Goal: Task Accomplishment & Management: Manage account settings

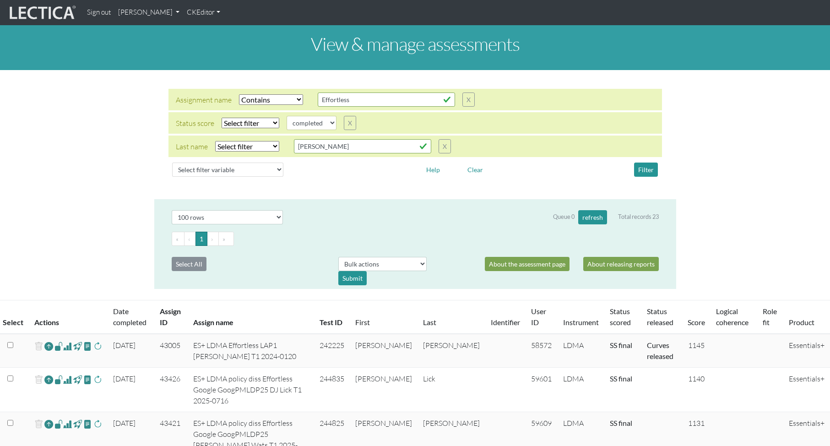
select select "icontains"
select select
select select "100"
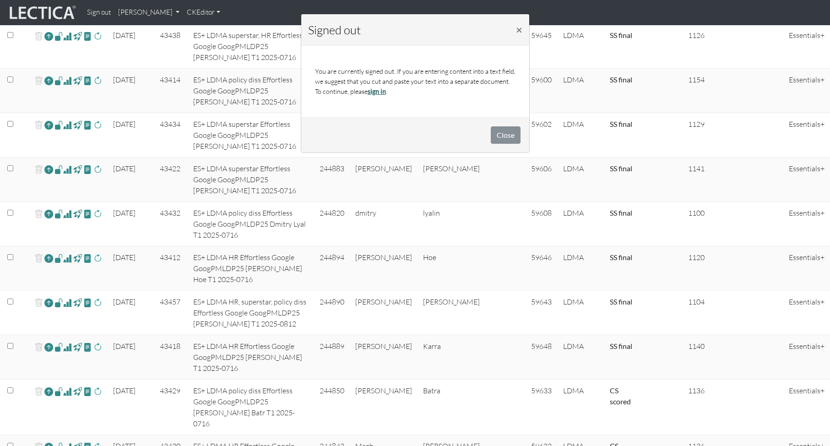
click at [380, 93] on link "sign in" at bounding box center [377, 91] width 18 height 8
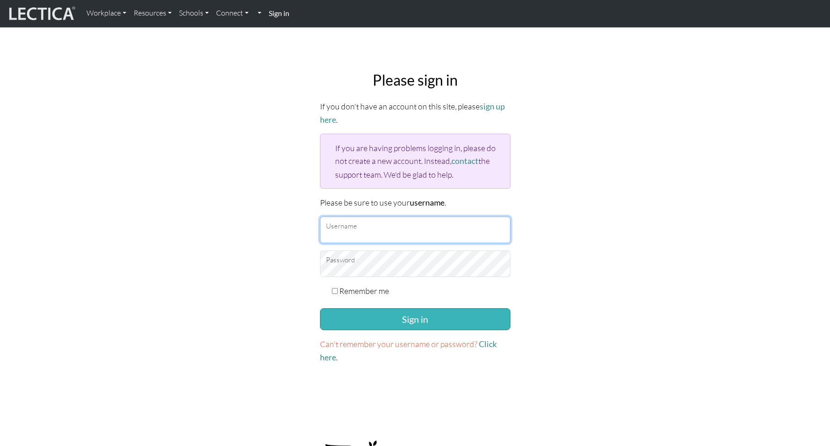
type input "theodawson"
click at [410, 323] on button "Sign in" at bounding box center [415, 319] width 191 height 22
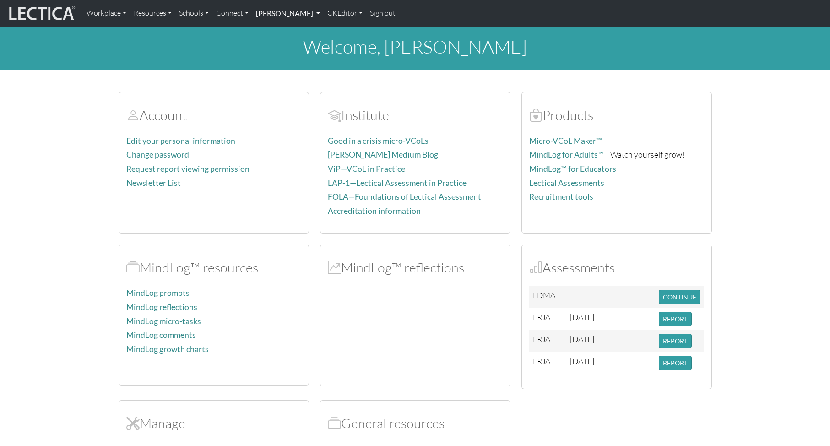
click at [283, 14] on link "[PERSON_NAME]" at bounding box center [287, 13] width 71 height 19
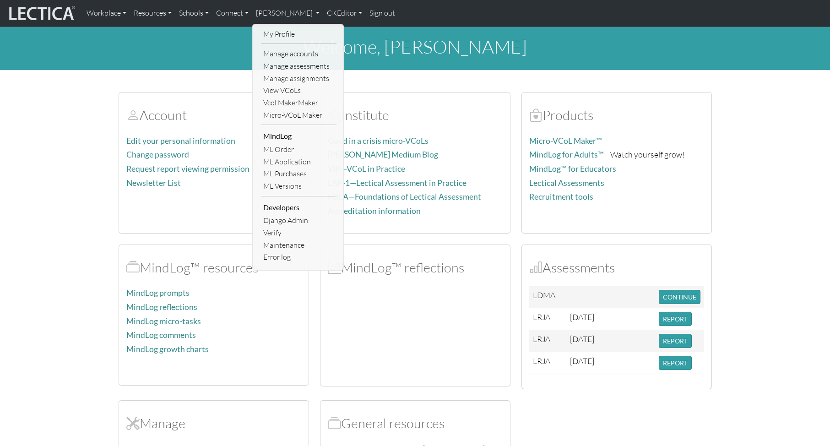
click at [297, 66] on link "Manage assessments" at bounding box center [299, 66] width 76 height 12
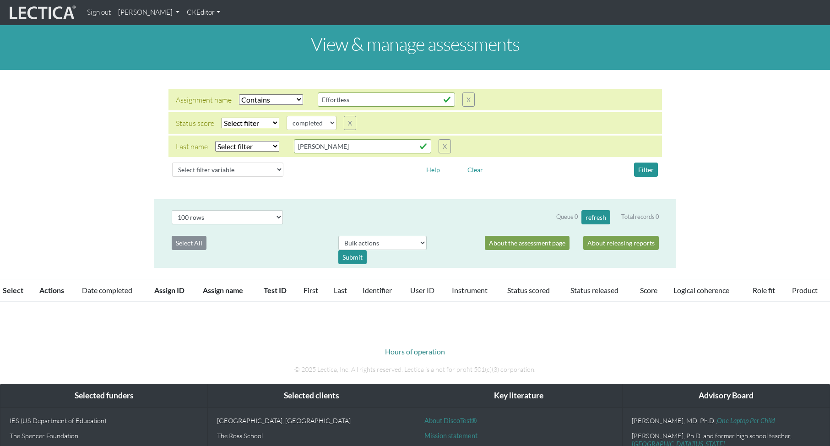
select select "icontains"
select select
select select "100"
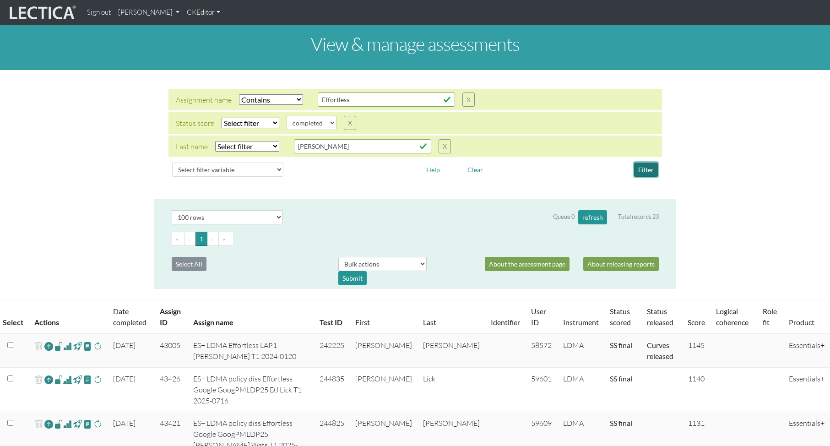
click at [647, 172] on button "Filter" at bounding box center [646, 170] width 24 height 14
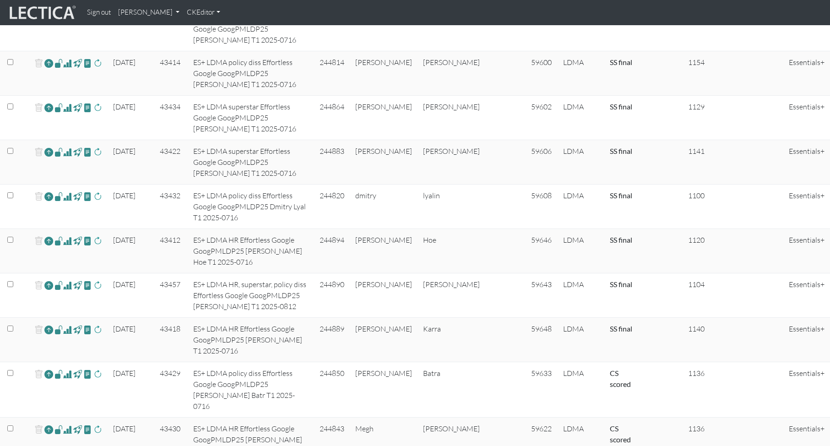
scroll to position [837, 0]
click at [403, 363] on td "[PERSON_NAME]" at bounding box center [384, 390] width 68 height 55
copy td "[PERSON_NAME]"
click at [67, 370] on span at bounding box center [67, 375] width 9 height 11
